Goal: Task Accomplishment & Management: Manage account settings

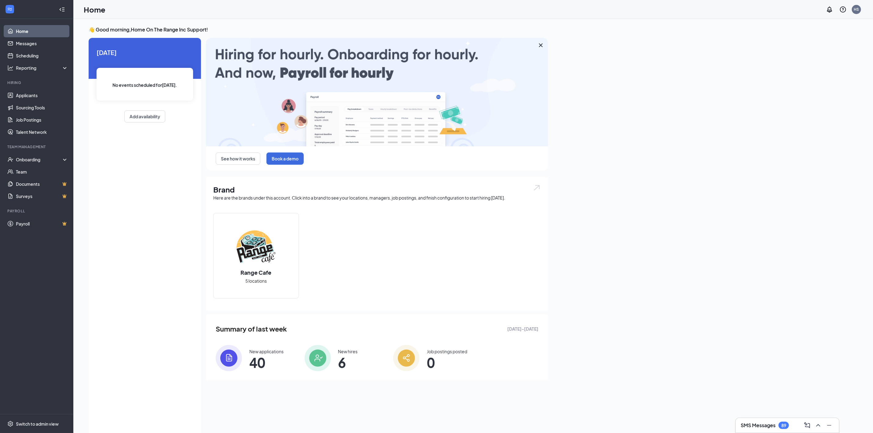
click at [170, 234] on div "[DATE] No events scheduled for [DATE] . Add availability" at bounding box center [145, 237] width 112 height 398
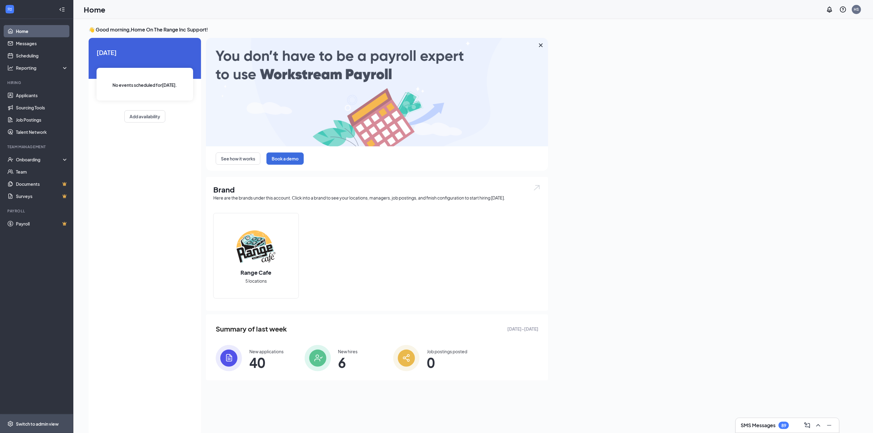
click at [56, 415] on span "Switch to admin view" at bounding box center [42, 423] width 52 height 19
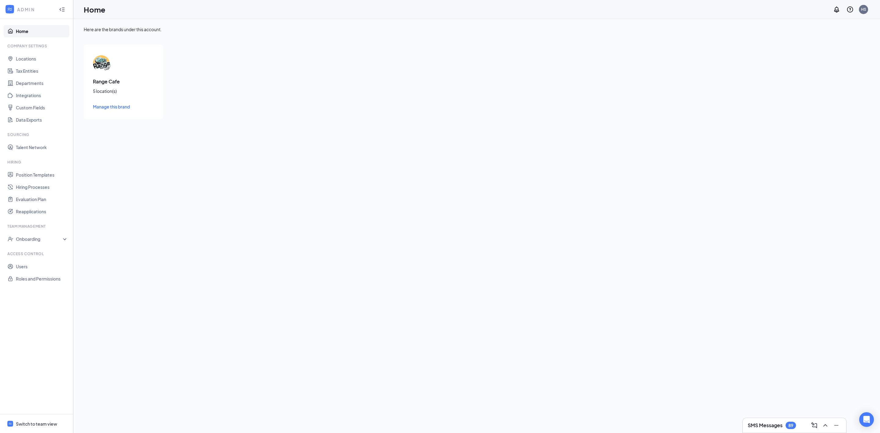
click at [190, 144] on div "Here are the brands under this account. Range Cafe 5 location(s) Manage this br…" at bounding box center [476, 226] width 807 height 414
click at [47, 264] on link "Users" at bounding box center [42, 266] width 52 height 12
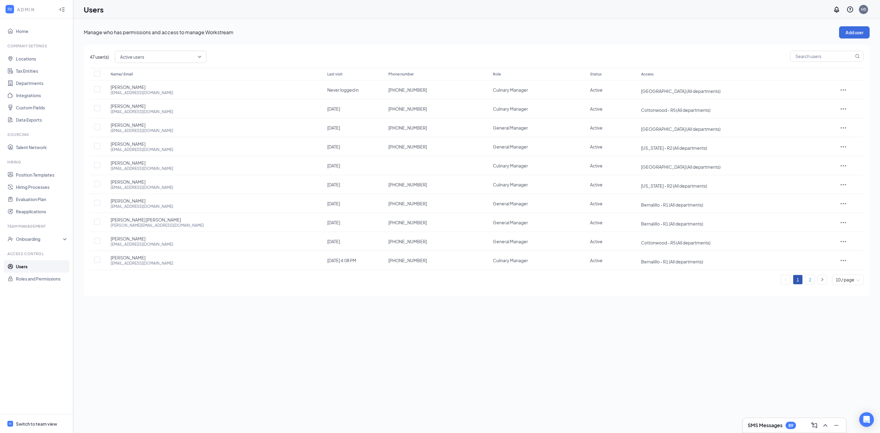
click at [812, 283] on link "2" at bounding box center [810, 279] width 9 height 9
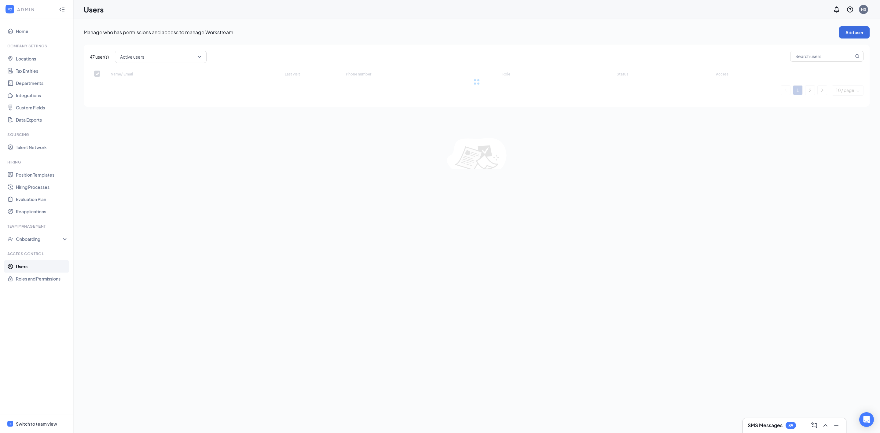
checkbox input "false"
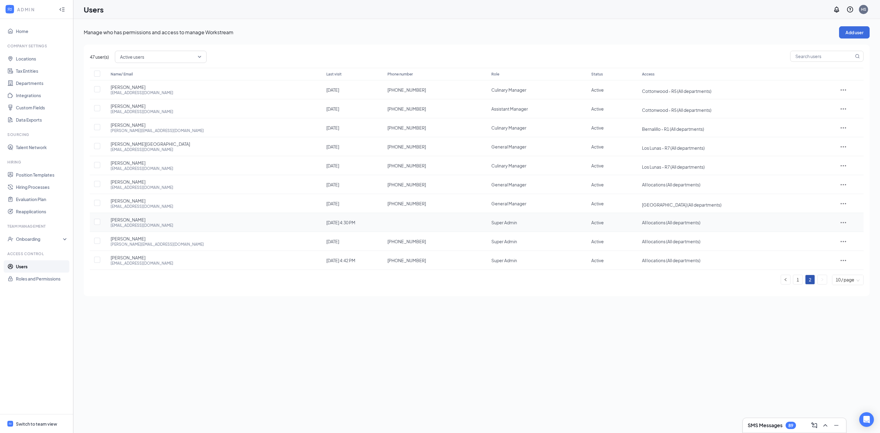
click at [840, 222] on icon "ActionsIcon" at bounding box center [843, 222] width 7 height 7
click at [837, 234] on span "Edit user" at bounding box center [835, 237] width 17 height 6
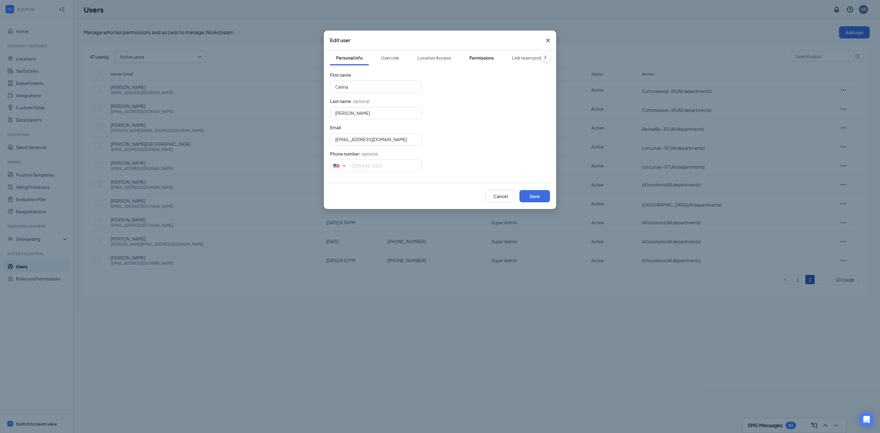
click at [489, 59] on div "Permissions" at bounding box center [481, 58] width 24 height 6
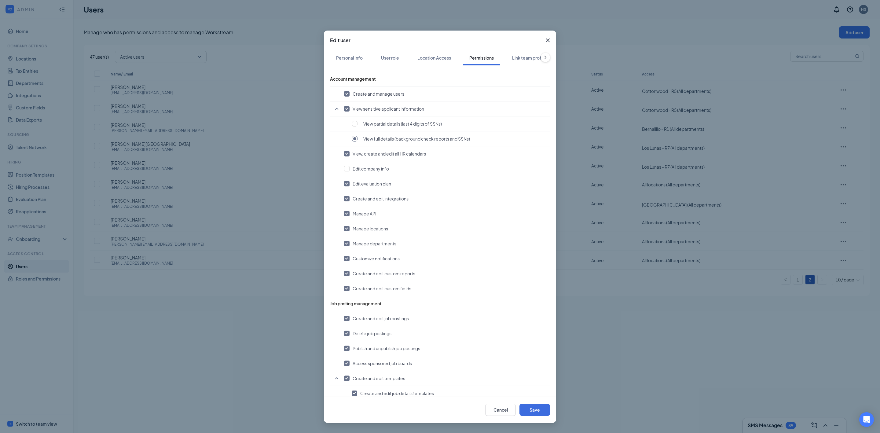
click at [272, 310] on div "Edit user Personal Info User role Location Access Permissions Link team profile…" at bounding box center [440, 216] width 880 height 433
click at [548, 41] on icon "Cross" at bounding box center [548, 41] width 4 height 4
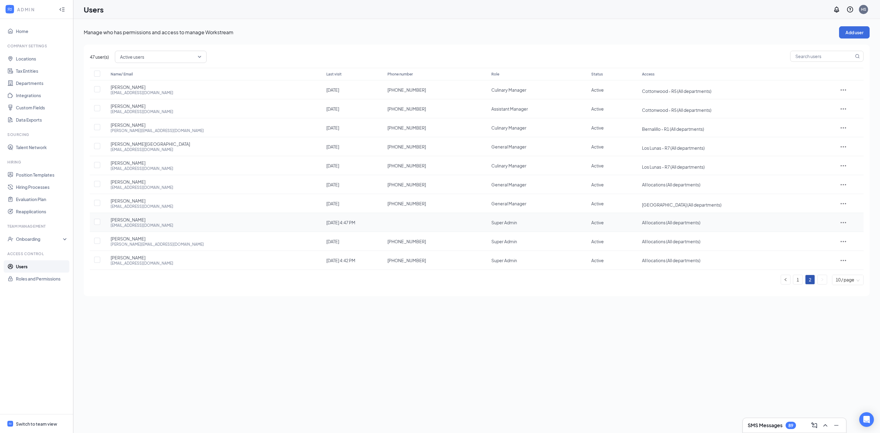
click at [138, 226] on div "[EMAIL_ADDRESS][DOMAIN_NAME]" at bounding box center [142, 225] width 63 height 5
copy div "[EMAIL_ADDRESS][DOMAIN_NAME]"
click at [45, 33] on link "Home" at bounding box center [42, 31] width 52 height 12
